Goal: Task Accomplishment & Management: Manage account settings

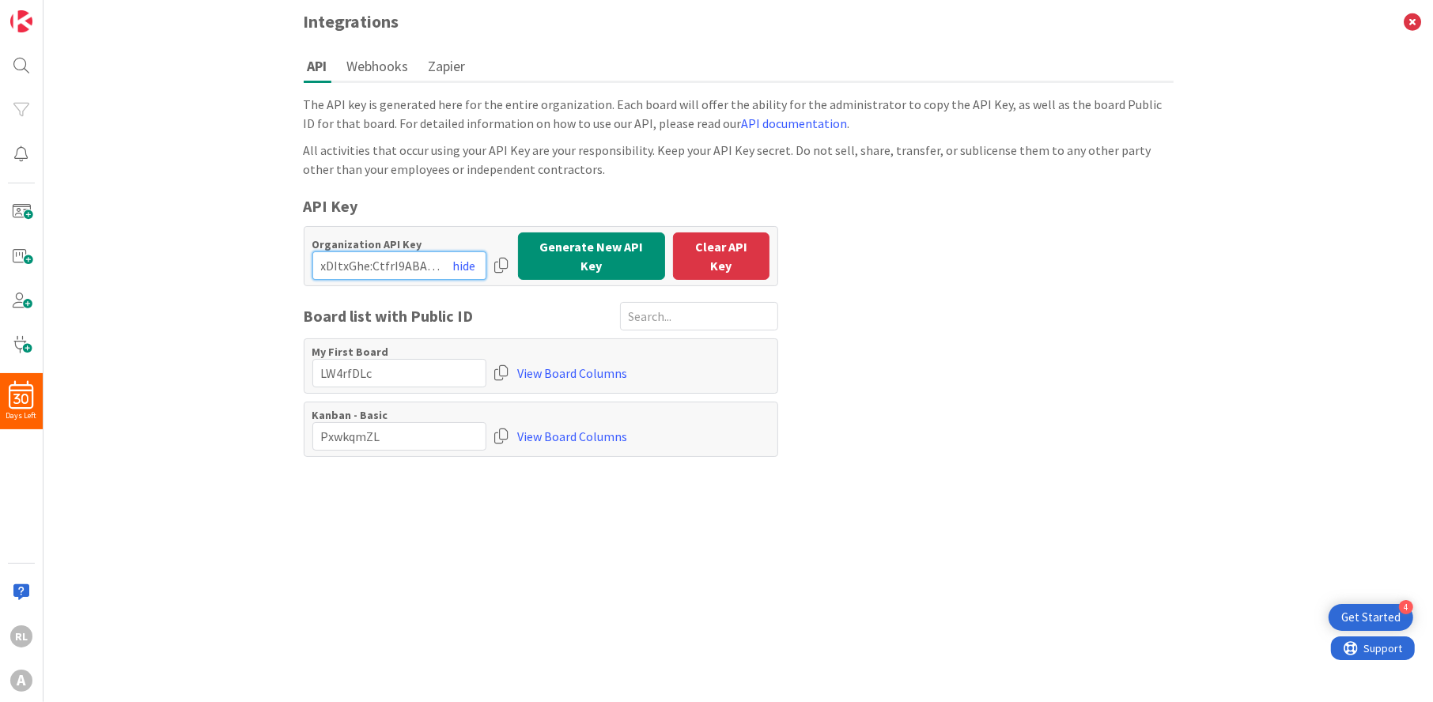
click at [413, 259] on input "input" at bounding box center [399, 266] width 174 height 28
click at [1415, 17] on icon at bounding box center [1412, 21] width 41 height 43
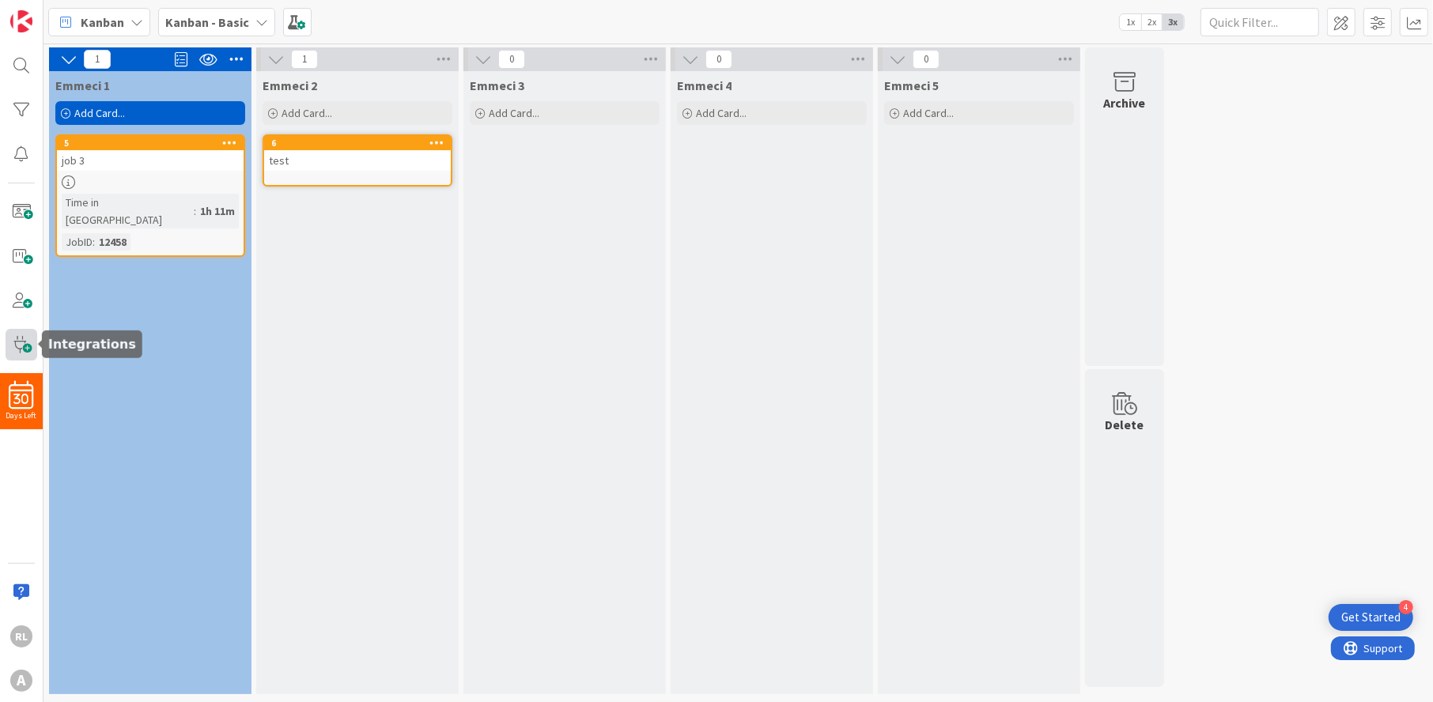
click at [20, 342] on span at bounding box center [22, 345] width 32 height 32
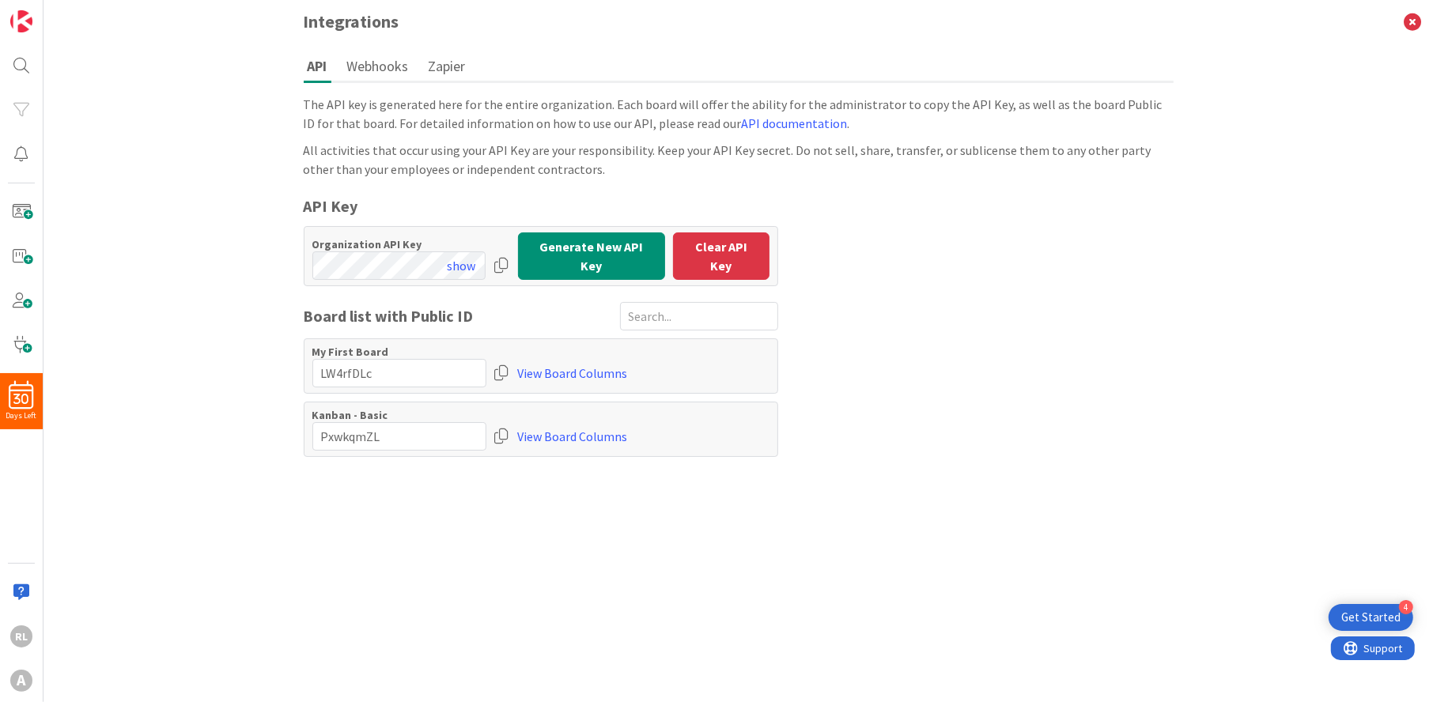
click at [502, 255] on div at bounding box center [502, 266] width 16 height 28
click at [501, 255] on div at bounding box center [502, 266] width 16 height 28
click at [31, 640] on div "RL" at bounding box center [21, 637] width 22 height 22
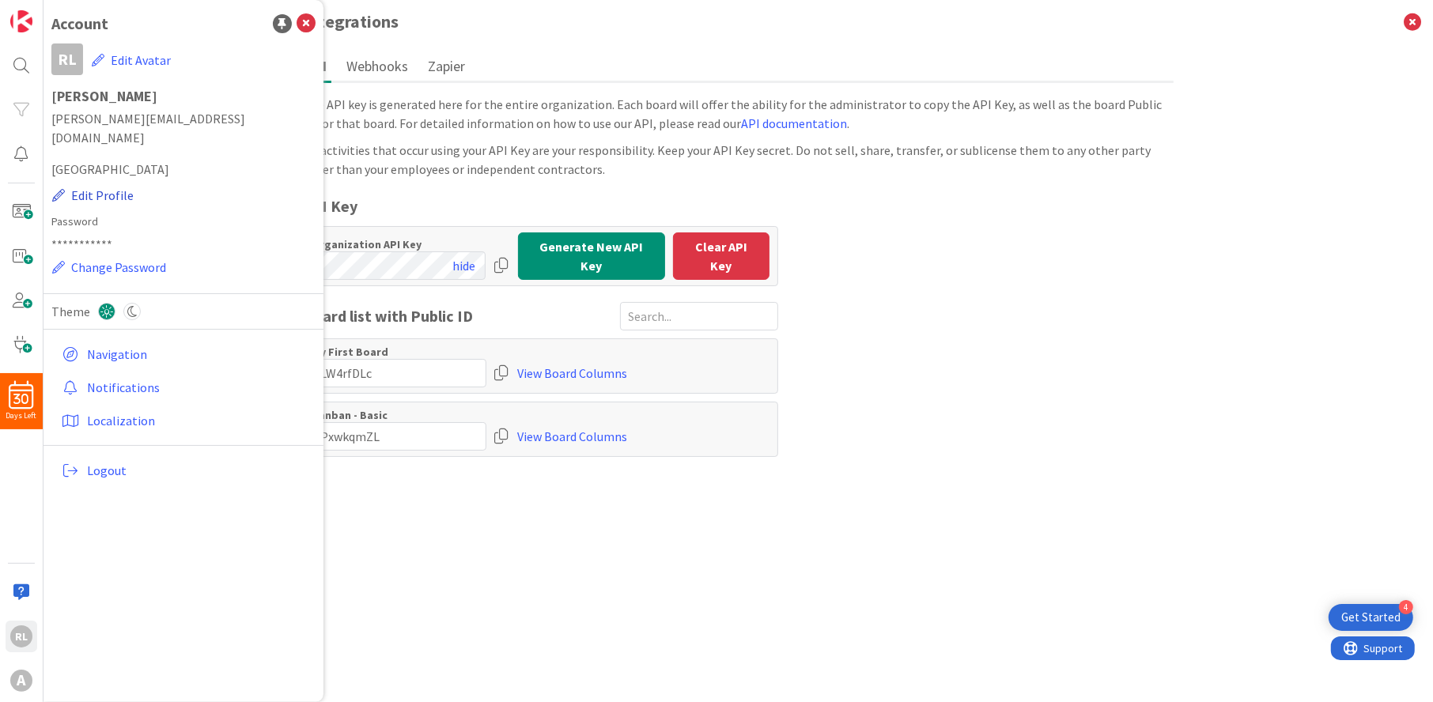
click at [112, 185] on button "Edit Profile" at bounding box center [92, 195] width 83 height 21
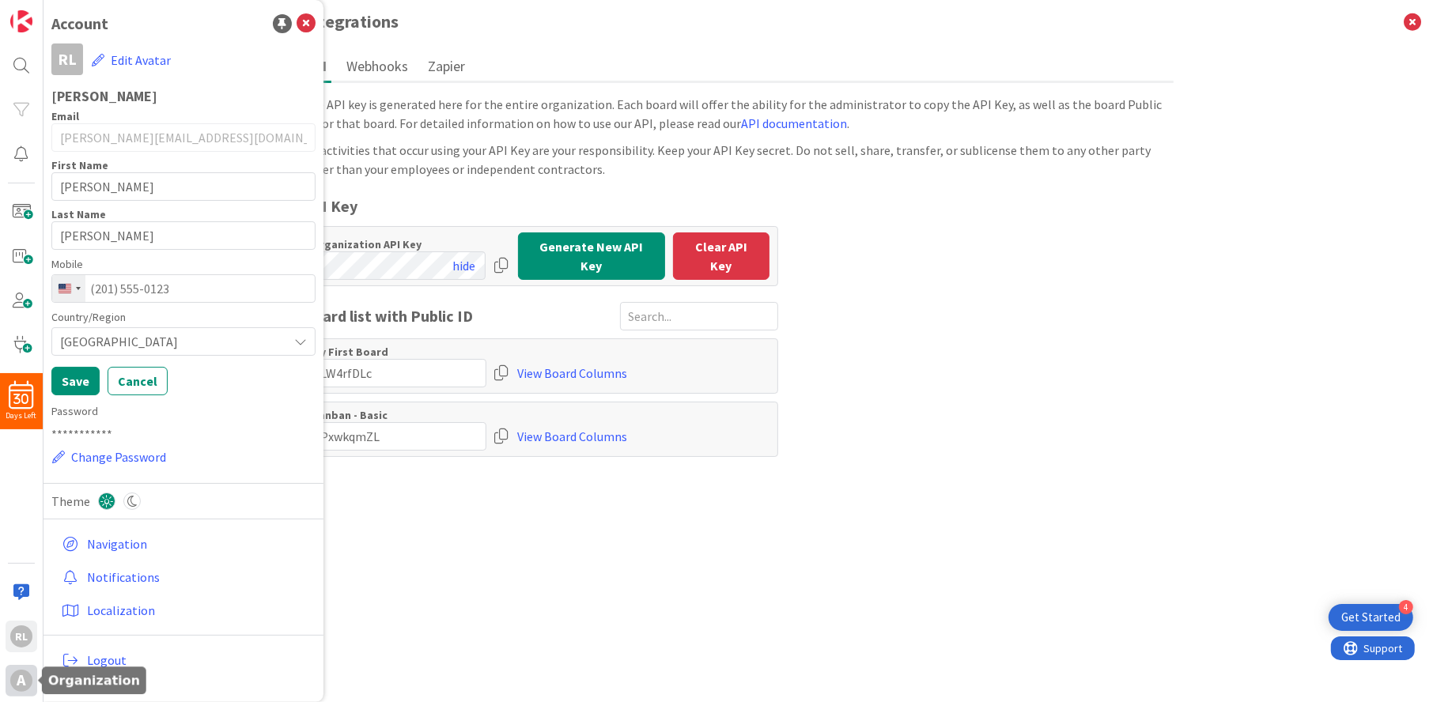
click at [28, 676] on div "A" at bounding box center [21, 681] width 22 height 22
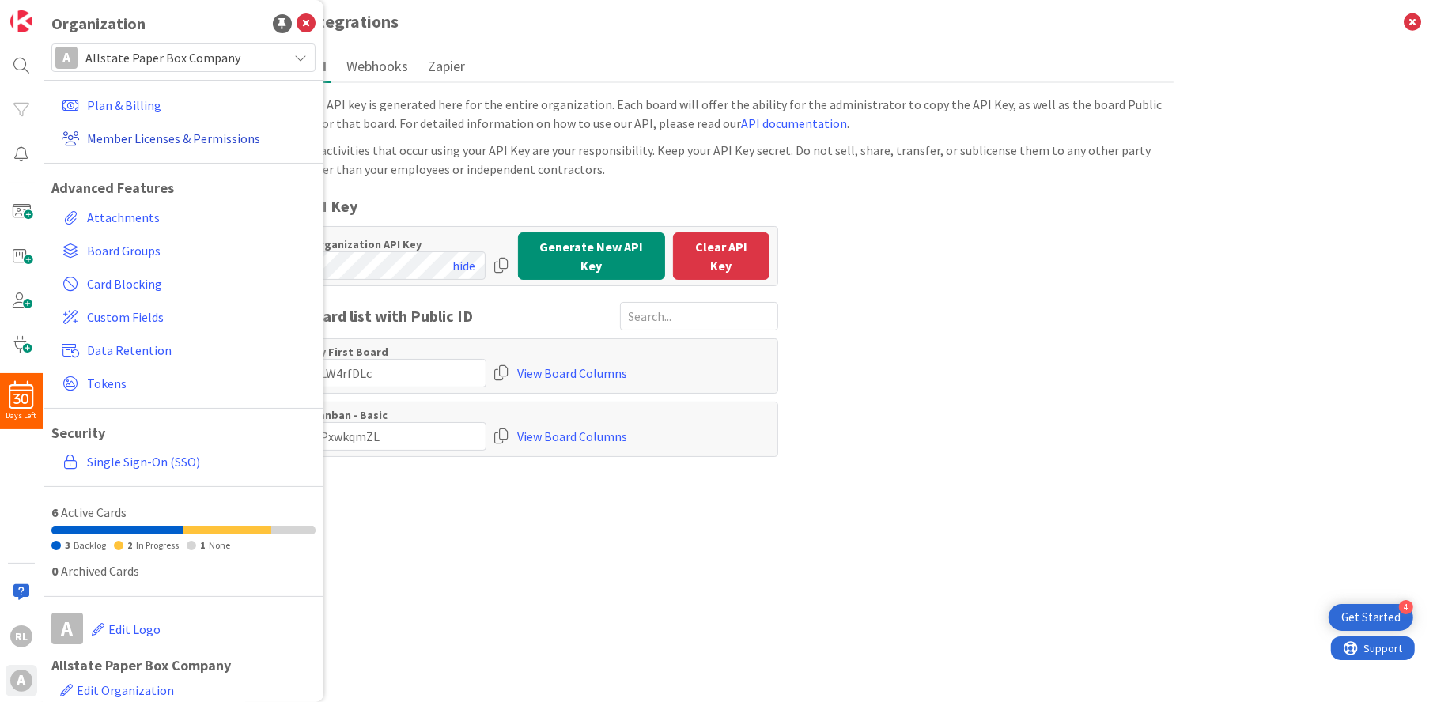
click at [146, 130] on link "Member Licenses & Permissions" at bounding box center [185, 138] width 260 height 28
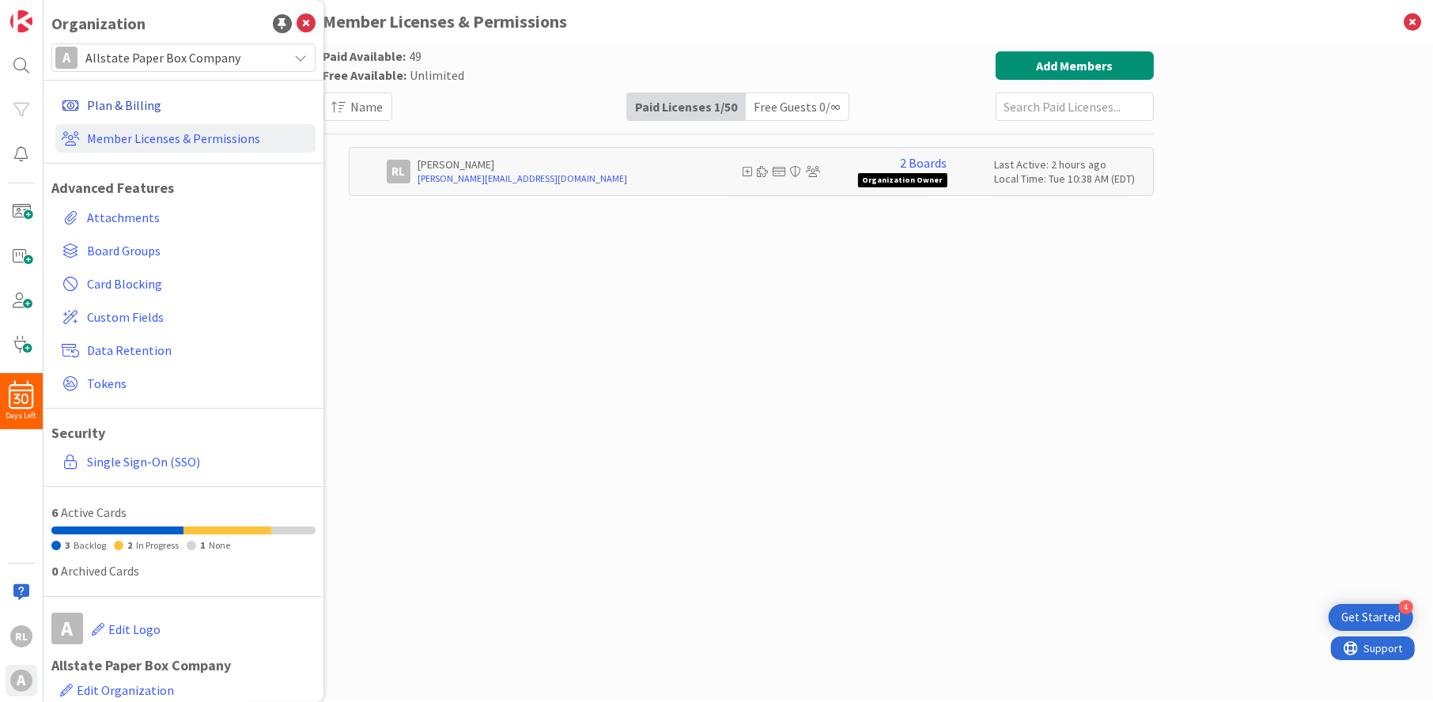
click at [134, 109] on link "Plan & Billing" at bounding box center [185, 105] width 260 height 28
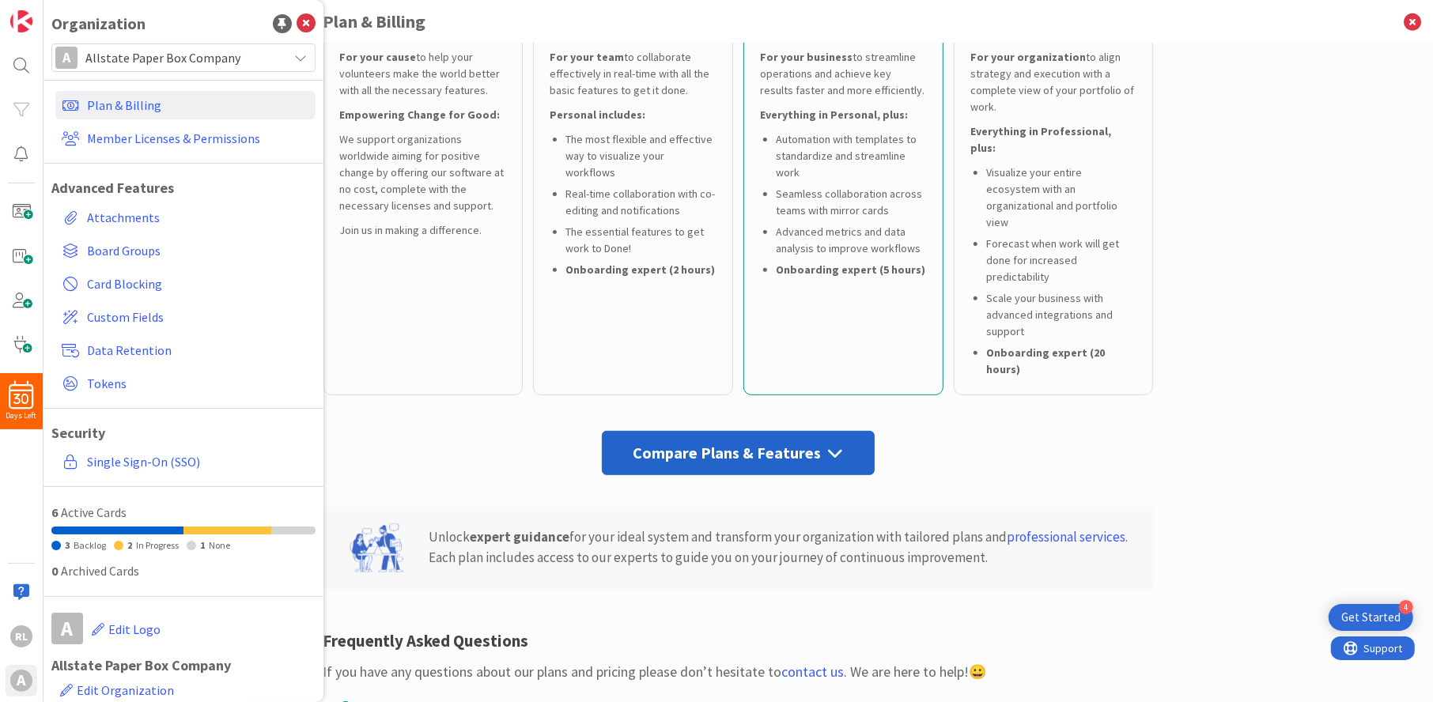
scroll to position [626, 0]
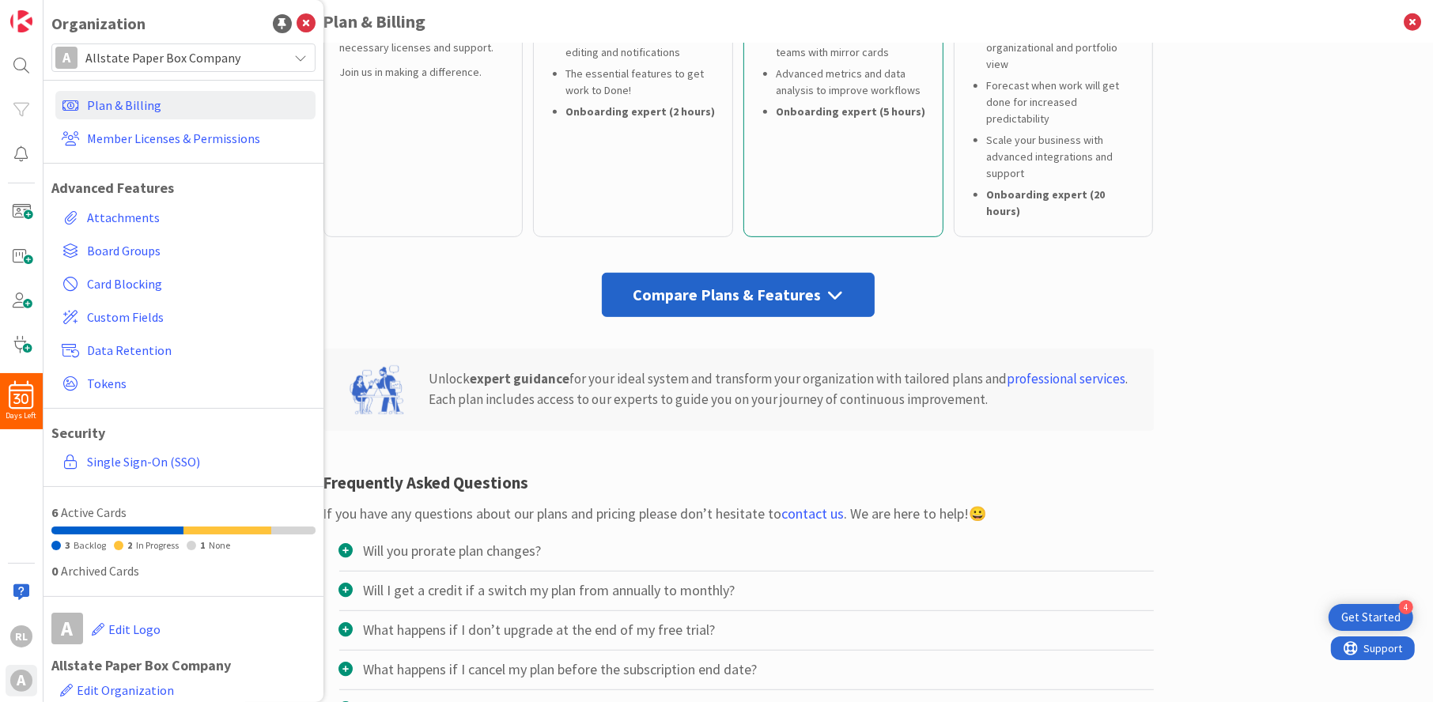
click at [709, 273] on div "Compare Plans & Features" at bounding box center [738, 295] width 273 height 44
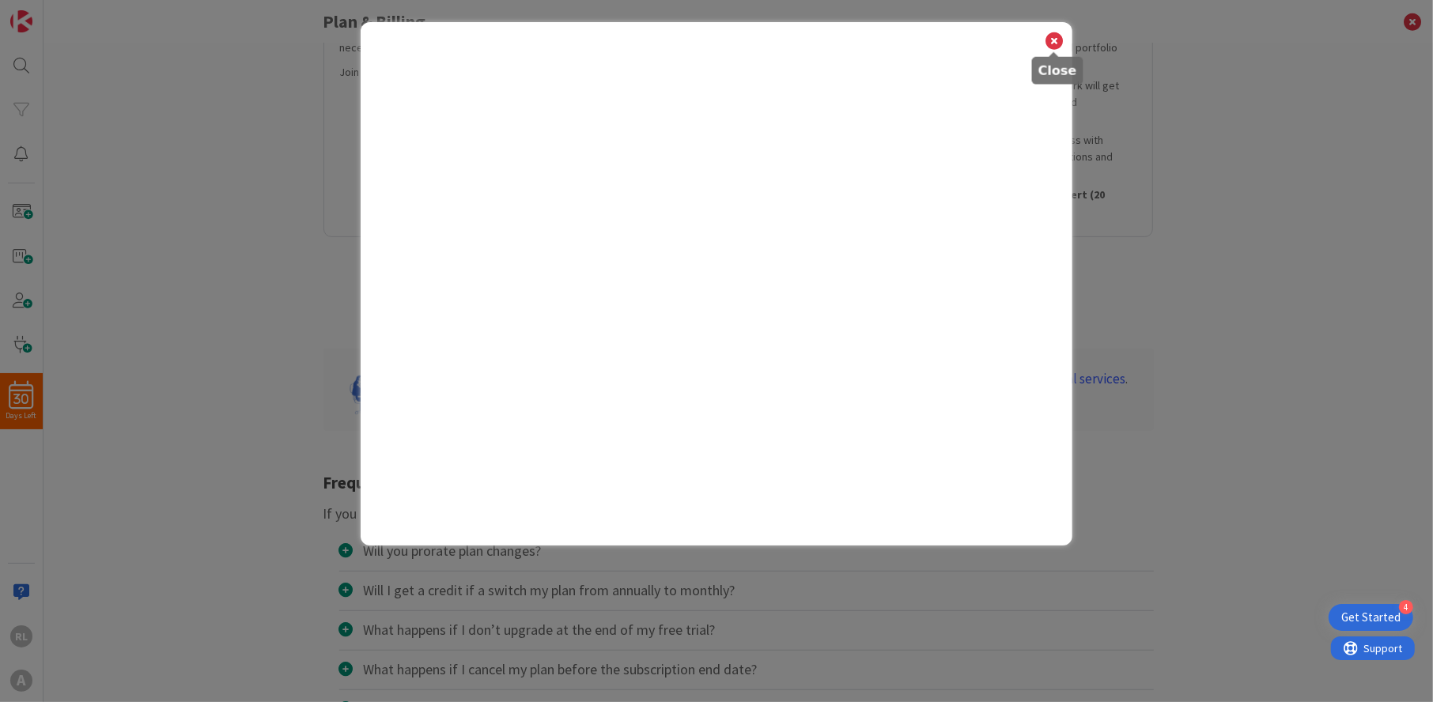
click at [1051, 42] on icon at bounding box center [1054, 41] width 21 height 22
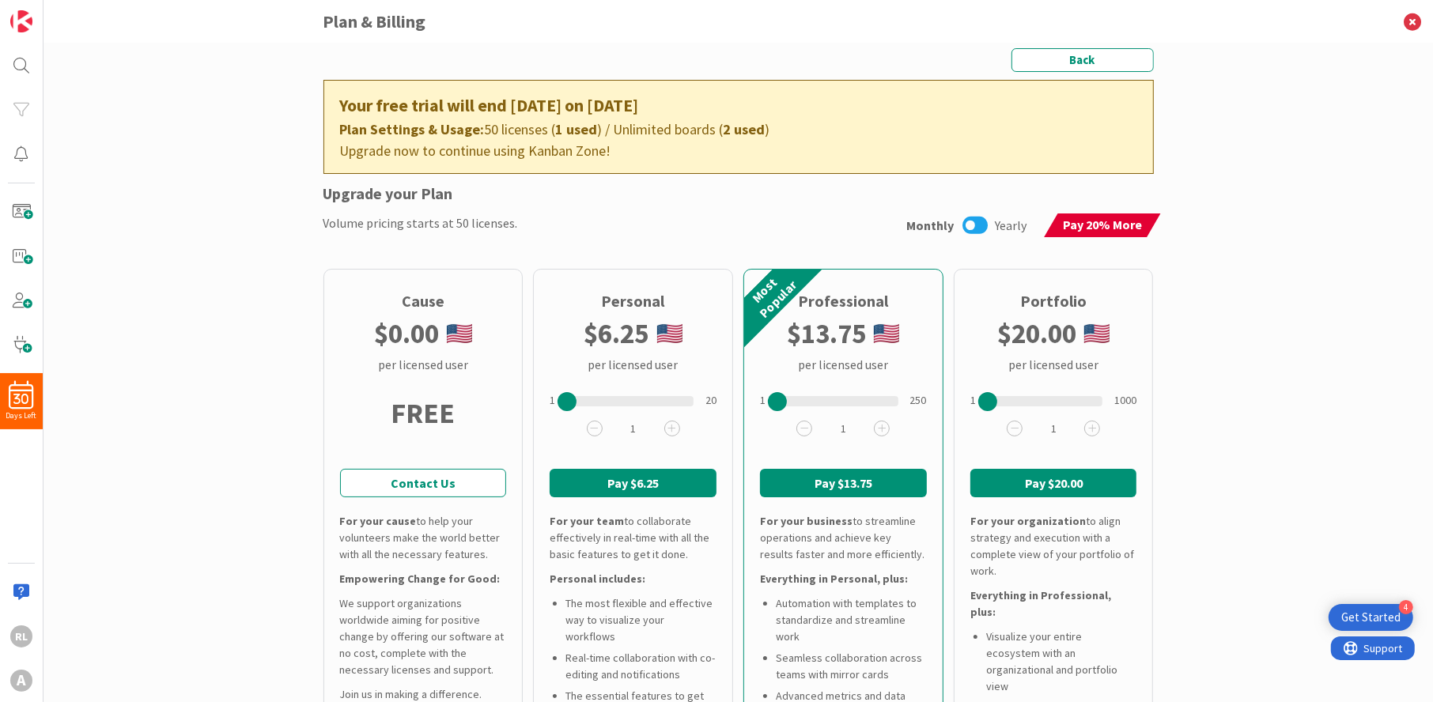
scroll to position [0, 0]
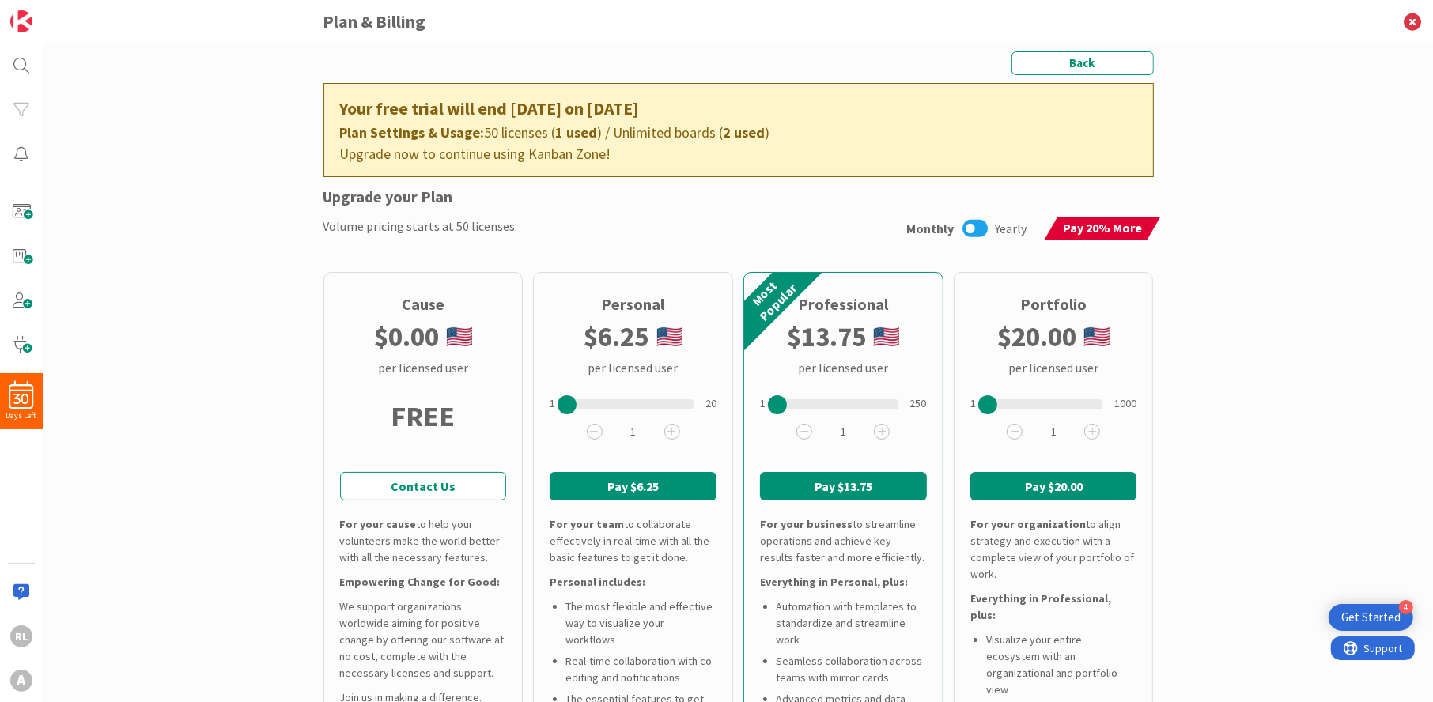
drag, startPoint x: 770, startPoint y: 406, endPoint x: 759, endPoint y: 424, distance: 21.3
click at [760, 424] on div "1 1 2 3 4 5 6 7 8 9 10 11 12 13 14 15 16 17 18 19 20 25 30 35 40 45 50 60 70 80…" at bounding box center [843, 416] width 167 height 79
drag, startPoint x: 770, startPoint y: 407, endPoint x: 781, endPoint y: 406, distance: 11.1
click at [781, 406] on div at bounding box center [789, 404] width 19 height 19
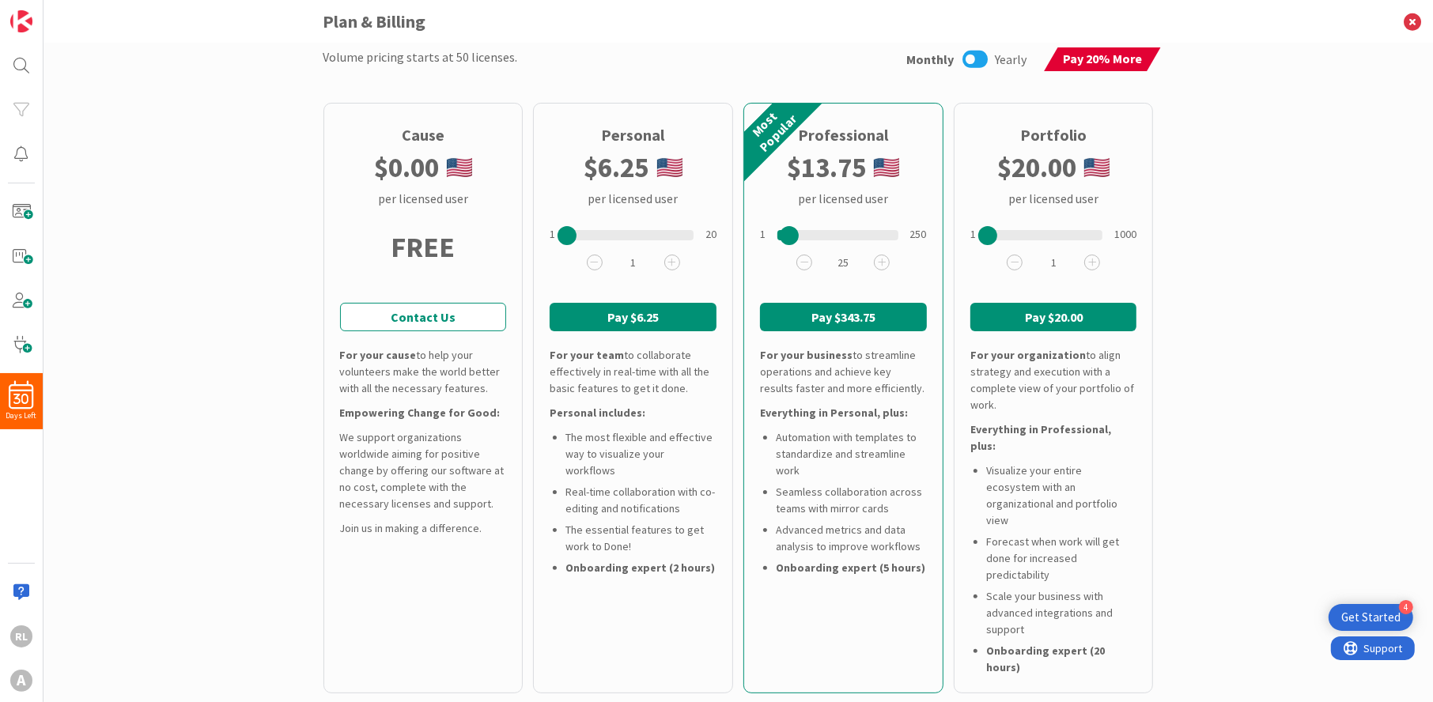
scroll to position [79, 0]
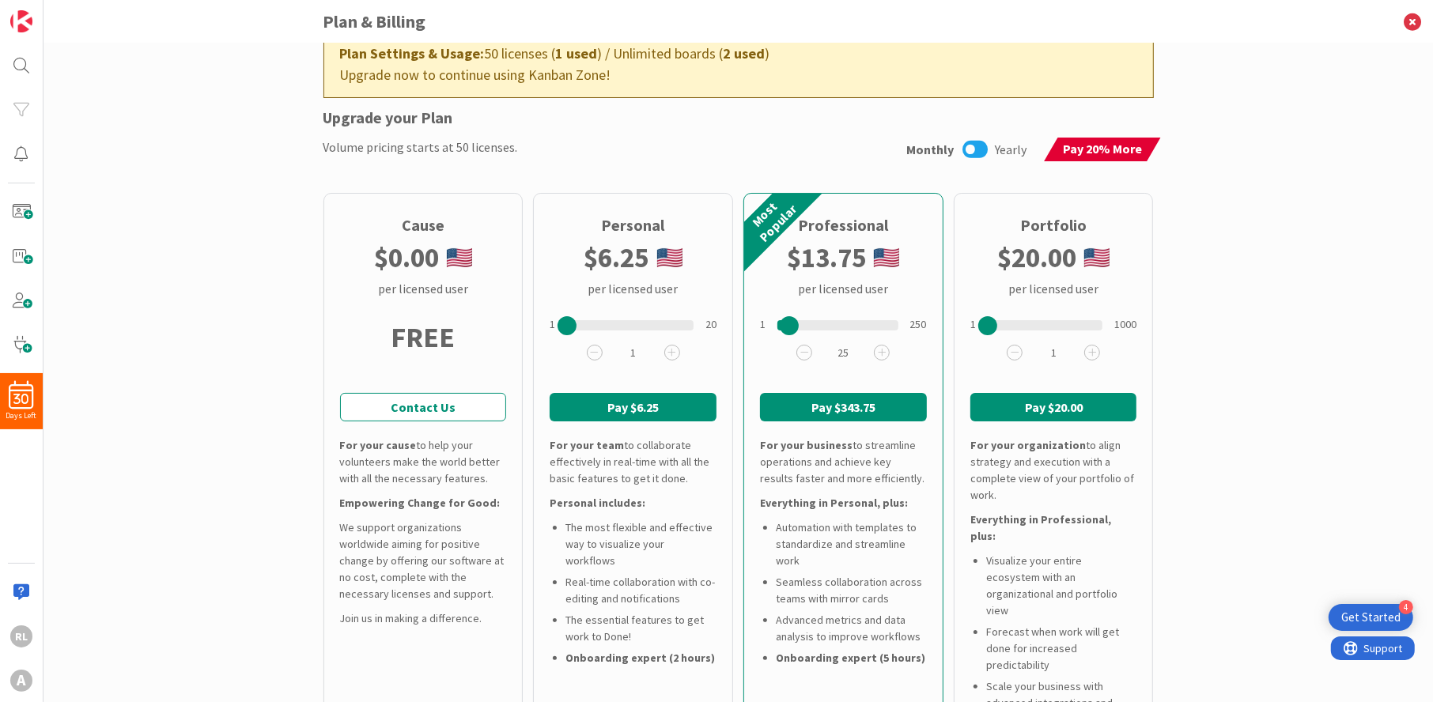
click at [963, 146] on icon at bounding box center [975, 149] width 25 height 21
click at [780, 327] on div at bounding box center [782, 325] width 19 height 19
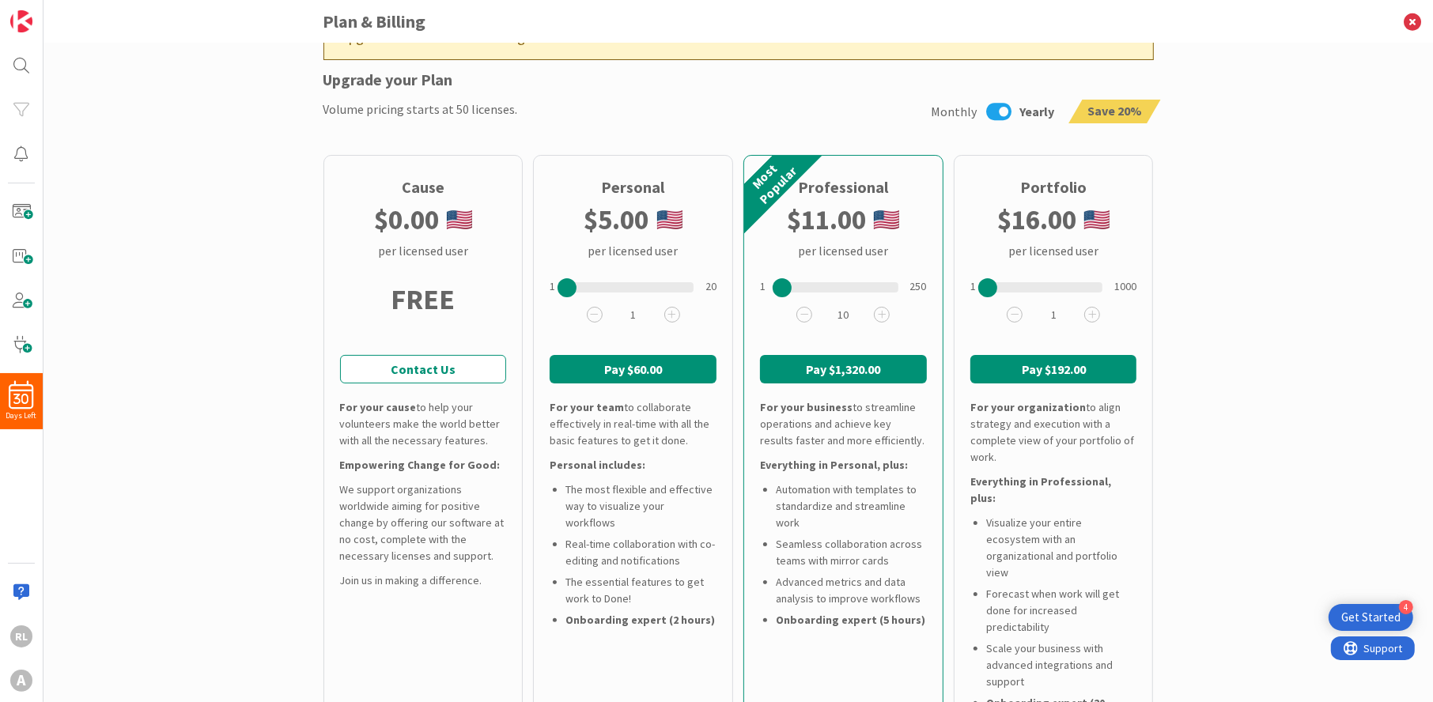
scroll to position [0, 0]
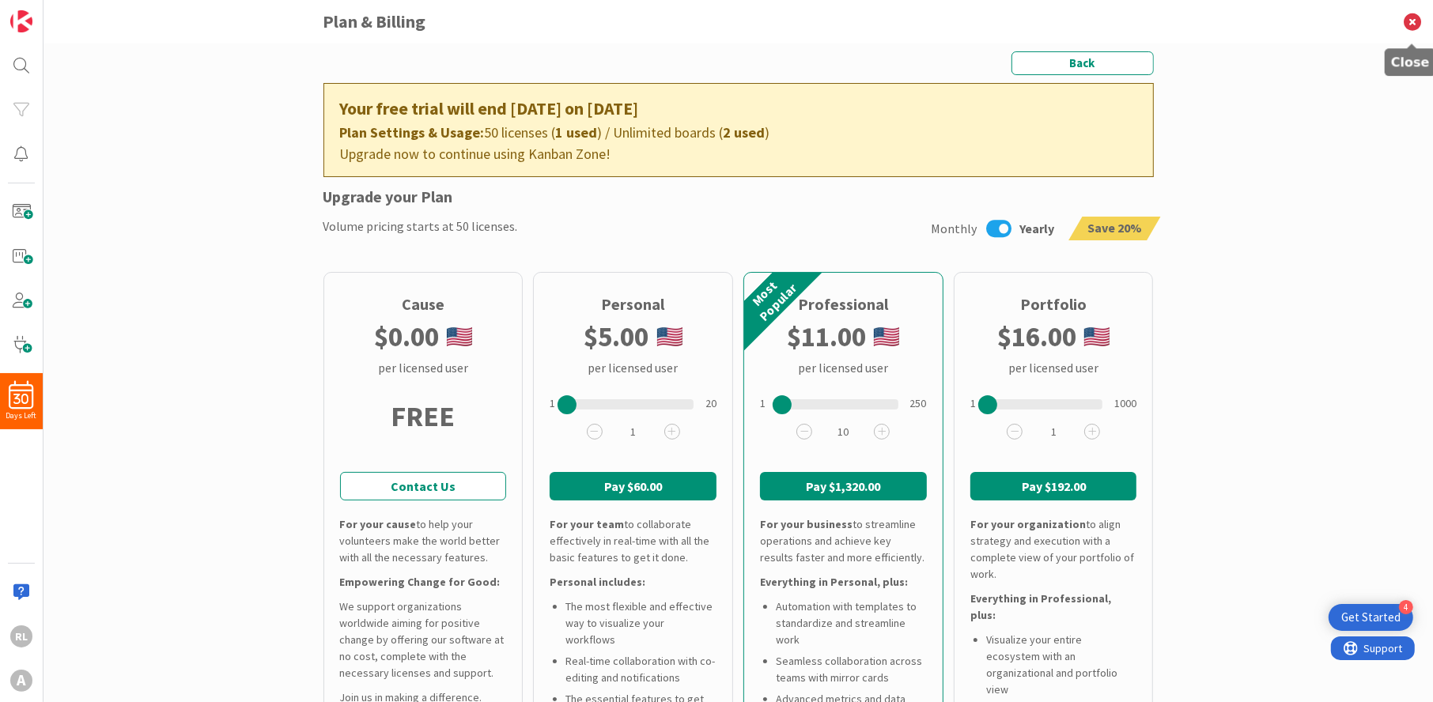
click at [1409, 13] on icon at bounding box center [1412, 21] width 41 height 43
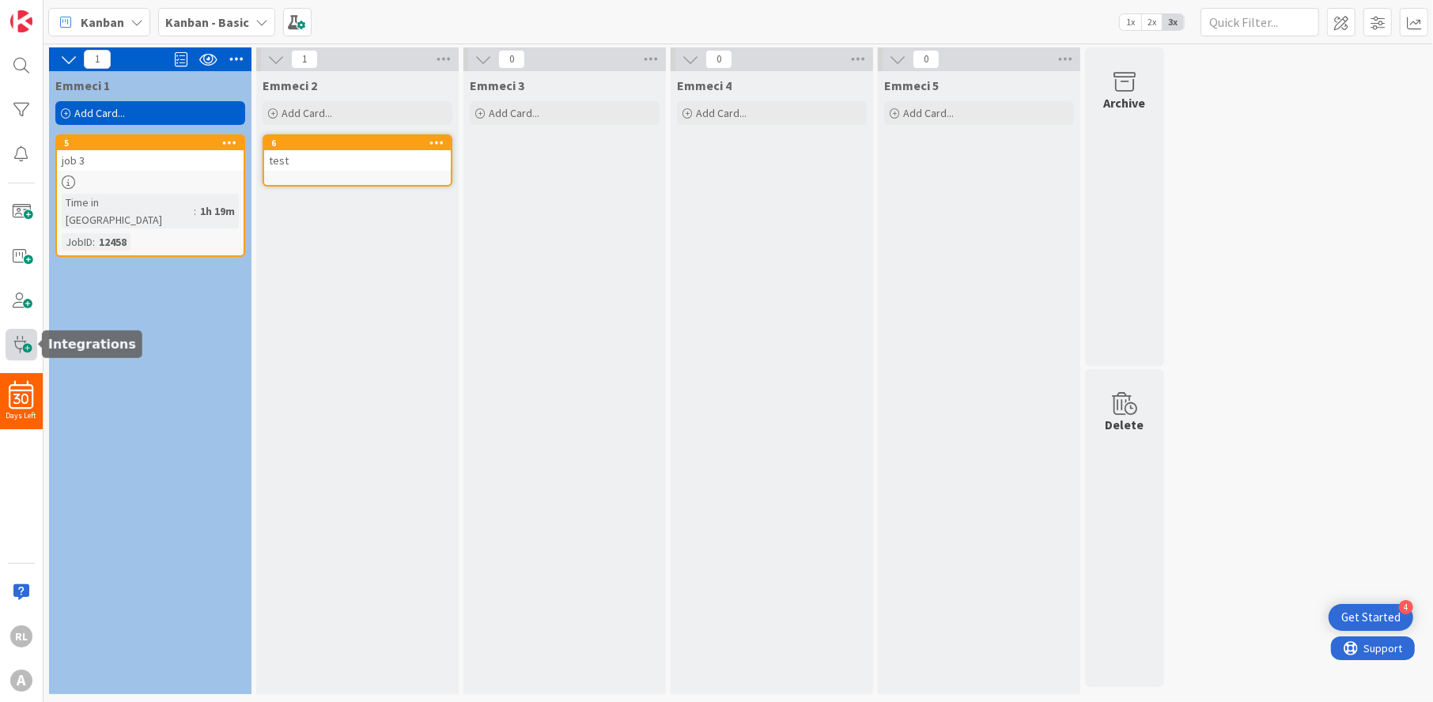
click at [12, 339] on span at bounding box center [22, 345] width 32 height 32
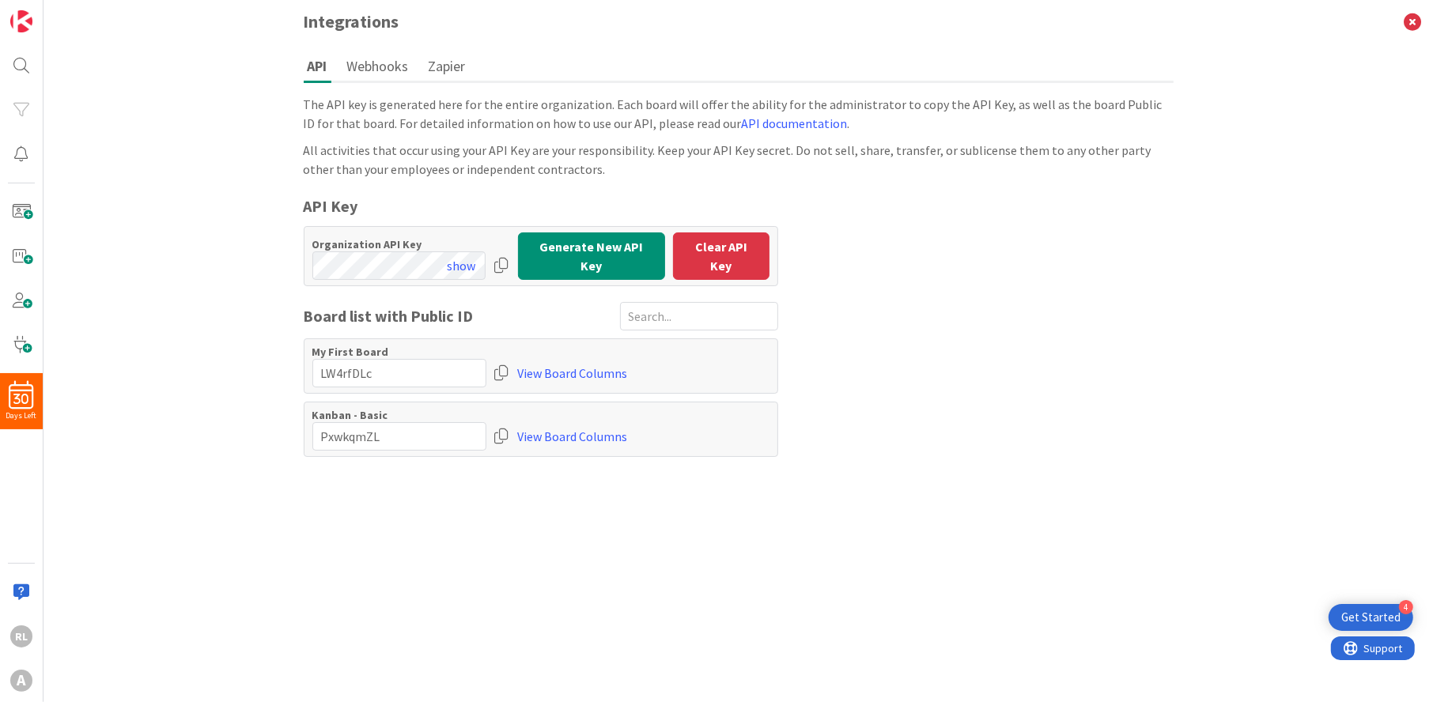
click at [503, 434] on div at bounding box center [502, 436] width 16 height 28
